Goal: Task Accomplishment & Management: Use online tool/utility

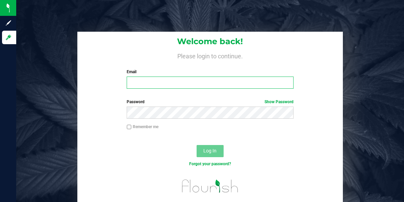
click at [136, 83] on input "Email" at bounding box center [210, 83] width 167 height 12
type input "[EMAIL_ADDRESS][DOMAIN_NAME]"
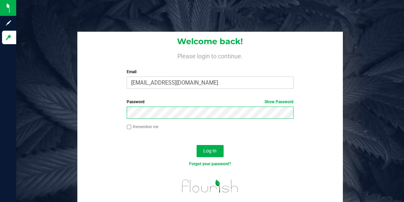
click at [197, 145] on button "Log In" at bounding box center [210, 151] width 27 height 12
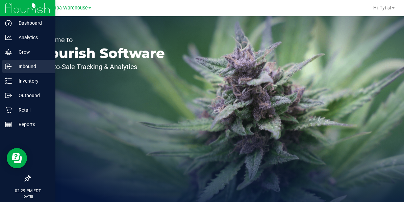
click at [7, 73] on div "Inbound" at bounding box center [28, 67] width 53 height 14
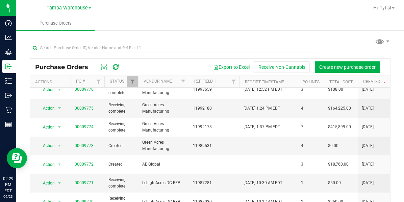
scroll to position [45, 0]
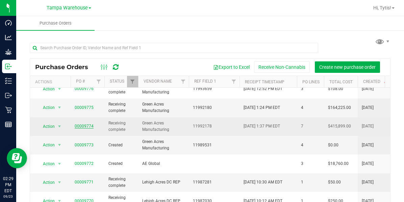
click at [86, 128] on link "00009774" at bounding box center [84, 126] width 19 height 5
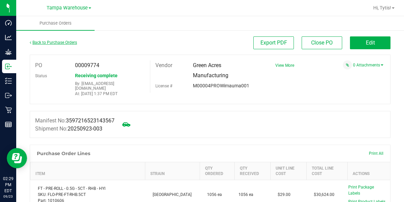
click at [43, 45] on link "Back to Purchase Orders" at bounding box center [53, 42] width 47 height 5
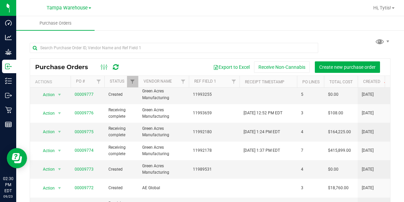
scroll to position [21, 0]
click at [80, 131] on link "00009775" at bounding box center [84, 132] width 19 height 5
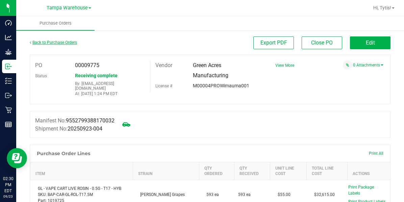
click at [52, 44] on link "Back to Purchase Orders" at bounding box center [53, 42] width 47 height 5
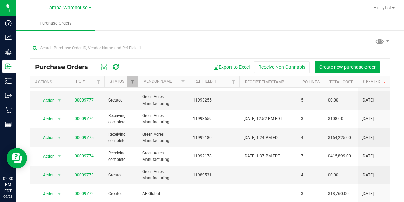
scroll to position [17, 0]
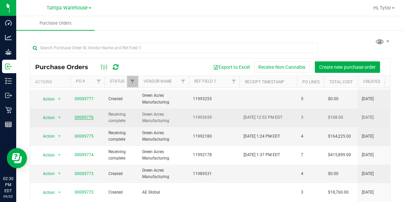
click at [81, 116] on link "00009776" at bounding box center [84, 117] width 19 height 5
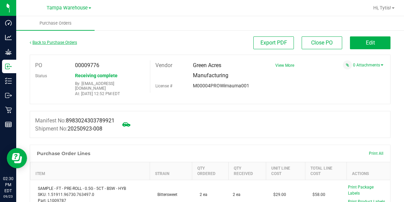
click at [44, 43] on link "Back to Purchase Orders" at bounding box center [53, 42] width 47 height 5
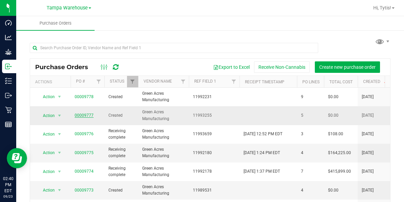
click at [87, 117] on link "00009777" at bounding box center [84, 115] width 19 height 5
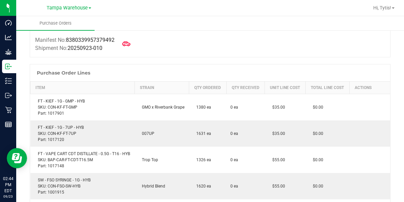
scroll to position [71, 0]
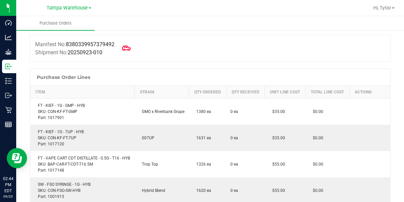
click at [127, 52] on icon at bounding box center [126, 48] width 9 height 9
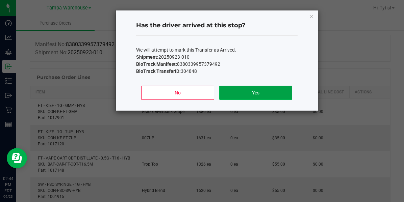
click at [253, 87] on button "Yes" at bounding box center [255, 93] width 73 height 14
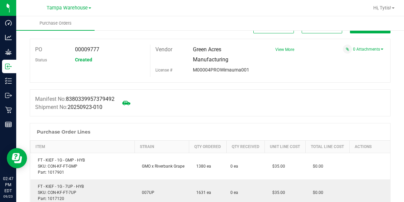
scroll to position [0, 0]
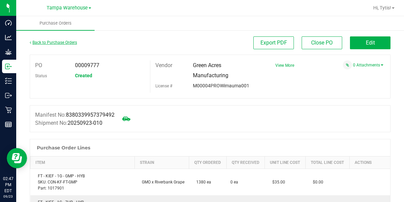
click at [44, 43] on link "Back to Purchase Orders" at bounding box center [53, 42] width 47 height 5
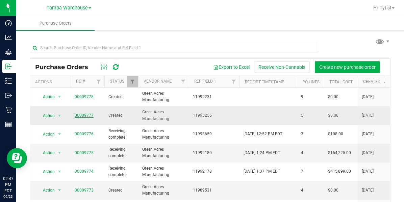
click at [75, 116] on link "00009777" at bounding box center [84, 115] width 19 height 5
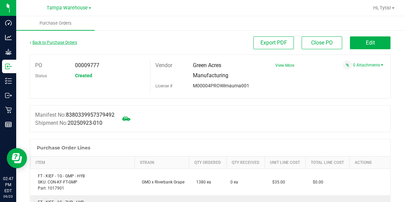
click at [38, 42] on link "Back to Purchase Orders" at bounding box center [53, 42] width 47 height 5
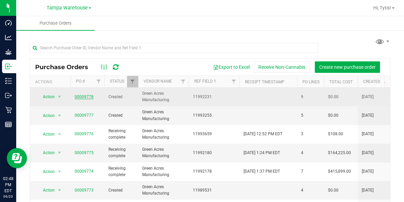
click at [80, 99] on link "00009778" at bounding box center [84, 97] width 19 height 5
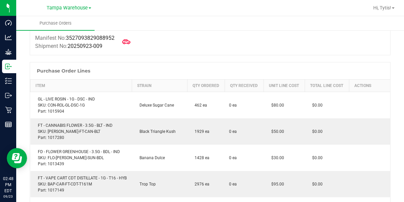
scroll to position [82, 0]
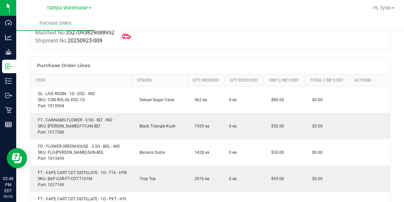
click at [130, 43] on span at bounding box center [126, 36] width 15 height 15
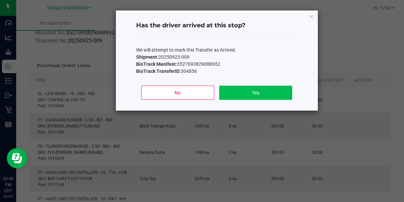
click at [262, 97] on button "Yes" at bounding box center [255, 93] width 73 height 14
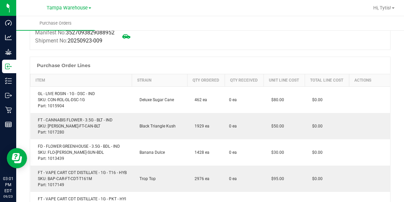
click at [91, 132] on div "FT - CANNABIS FLOWER - 3.5G - BLT - IND SKU: [PERSON_NAME]-FT-CAN-BLT Part: 101…" at bounding box center [81, 126] width 94 height 18
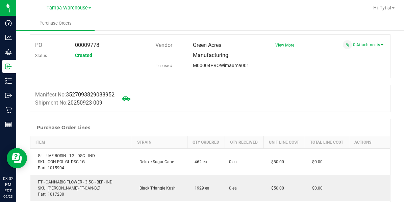
scroll to position [0, 0]
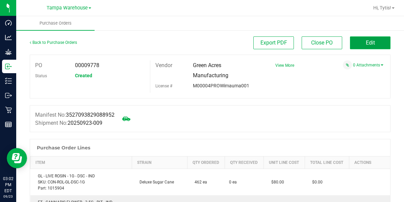
click at [372, 44] on button "Edit" at bounding box center [370, 42] width 41 height 13
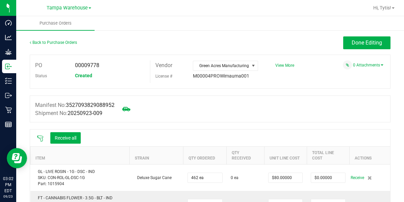
click at [40, 141] on icon at bounding box center [40, 138] width 7 height 7
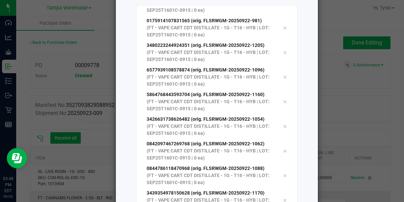
scroll to position [107, 0]
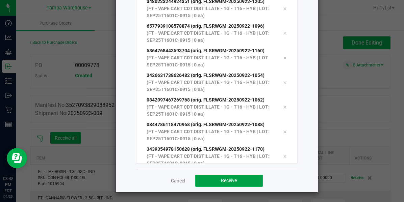
click at [244, 181] on button "Receive" at bounding box center [229, 181] width 68 height 12
